Goal: Task Accomplishment & Management: Manage account settings

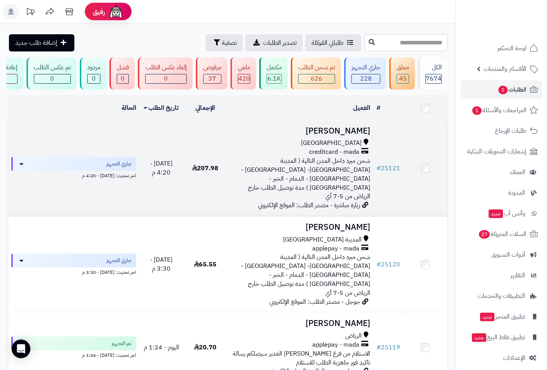
click at [359, 135] on h3 "[PERSON_NAME]" at bounding box center [300, 131] width 140 height 9
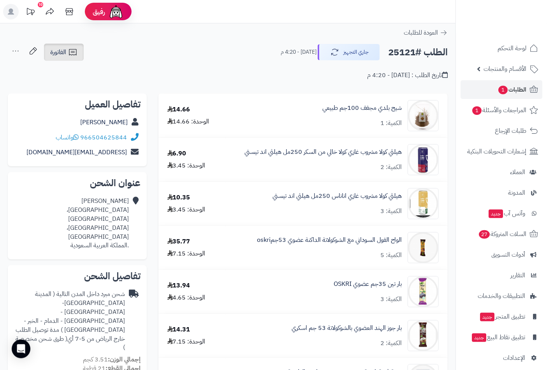
click at [69, 53] on icon at bounding box center [72, 51] width 9 height 9
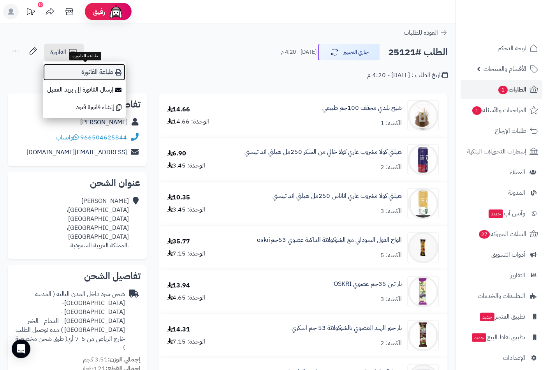
click at [100, 75] on link "طباعة الفاتورة" at bounding box center [84, 72] width 83 height 18
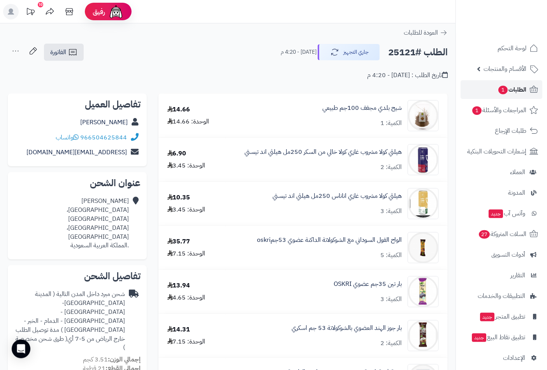
click at [494, 86] on link "الطلبات 1" at bounding box center [502, 89] width 82 height 19
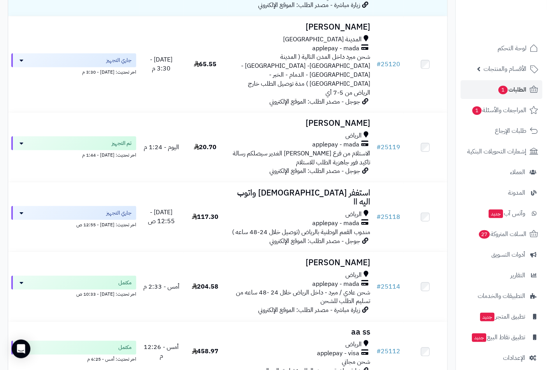
scroll to position [216, 0]
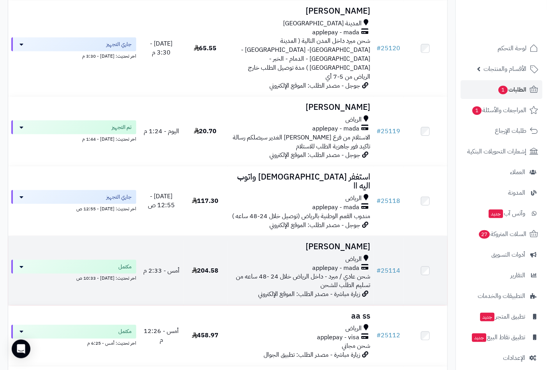
click at [351, 236] on td "أريج العريفي الرياض applepay - mada شحن عادي / مبرد - داخل الرياض خلال 24 -48 س…" at bounding box center [300, 270] width 146 height 69
click at [345, 242] on h3 "أريج العريفي" at bounding box center [300, 246] width 140 height 9
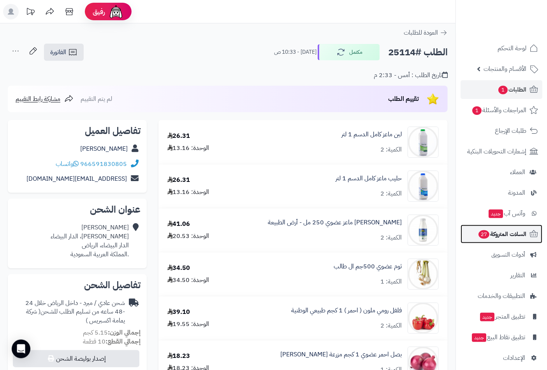
click at [504, 236] on span "السلات المتروكة 27" at bounding box center [502, 234] width 49 height 11
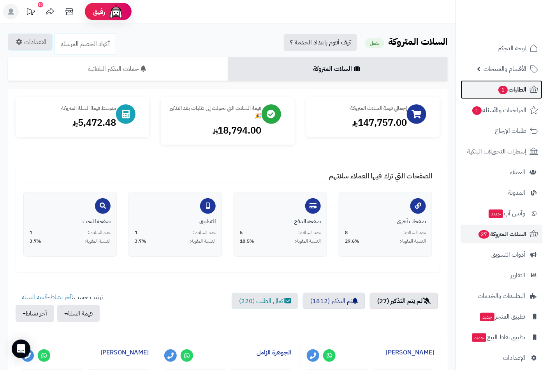
click at [517, 91] on span "الطلبات 1" at bounding box center [512, 89] width 29 height 11
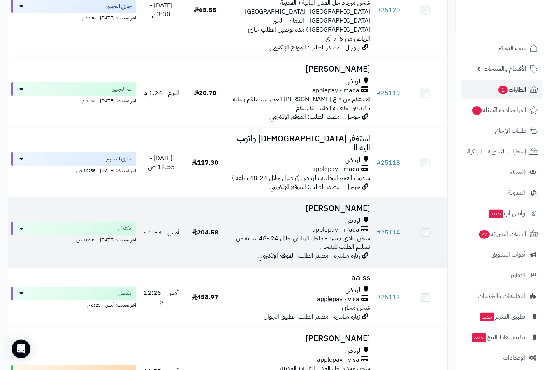
scroll to position [259, 0]
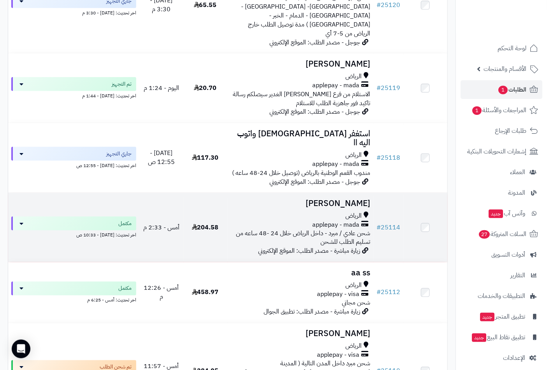
click at [354, 199] on h3 "[PERSON_NAME]" at bounding box center [300, 203] width 140 height 9
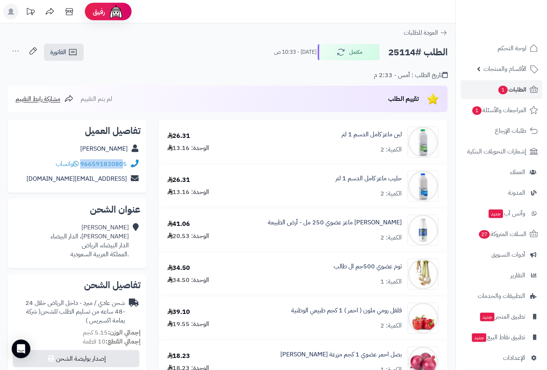
drag, startPoint x: 132, startPoint y: 162, endPoint x: 123, endPoint y: 164, distance: 9.2
click at [123, 164] on div "966591830805 واتساب" at bounding box center [77, 163] width 127 height 15
copy div "966591830805"
